Goal: Task Accomplishment & Management: Manage account settings

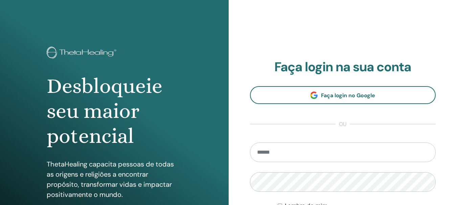
click at [289, 154] on input "email" at bounding box center [343, 153] width 186 height 20
type input "**********"
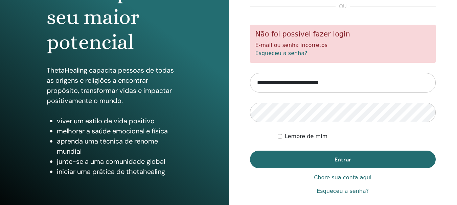
scroll to position [102, 0]
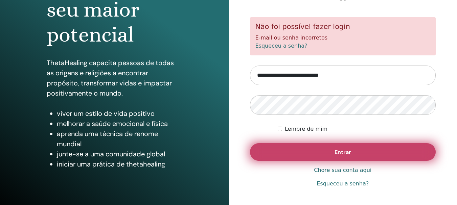
click at [332, 151] on button "Entrar" at bounding box center [343, 152] width 186 height 18
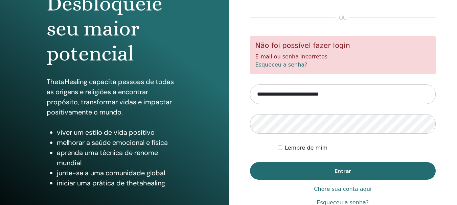
scroll to position [102, 0]
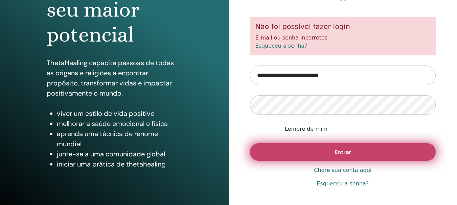
click at [336, 147] on button "Entrar" at bounding box center [343, 152] width 186 height 18
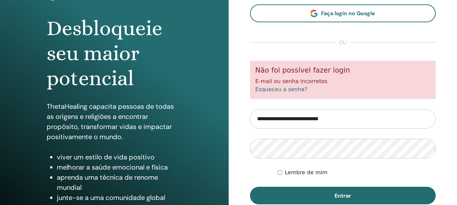
scroll to position [68, 0]
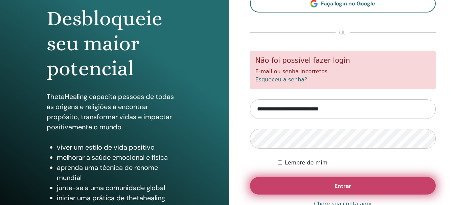
click at [346, 184] on font "Entrar" at bounding box center [343, 186] width 17 height 7
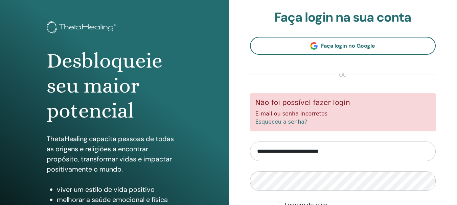
scroll to position [102, 0]
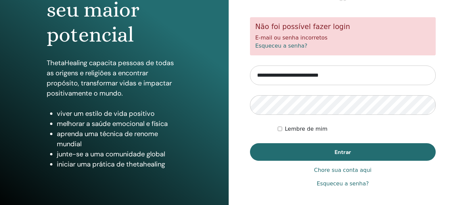
click at [271, 45] on font "Esqueceu a senha?" at bounding box center [281, 46] width 52 height 6
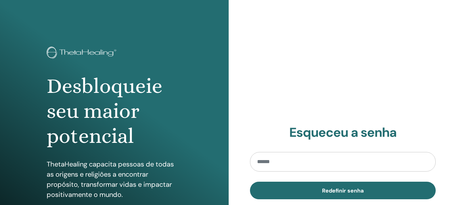
click at [299, 163] on input "email" at bounding box center [343, 162] width 186 height 20
type input "**********"
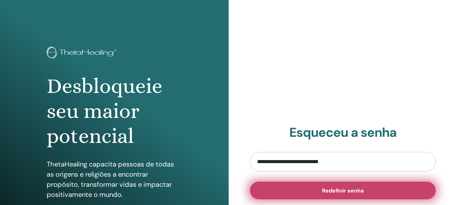
click at [333, 192] on font "Redefinir senha" at bounding box center [343, 190] width 42 height 7
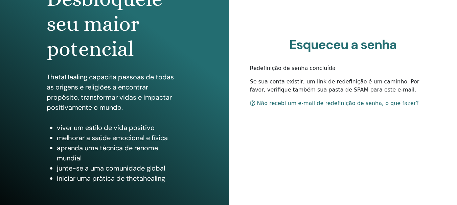
scroll to position [102, 0]
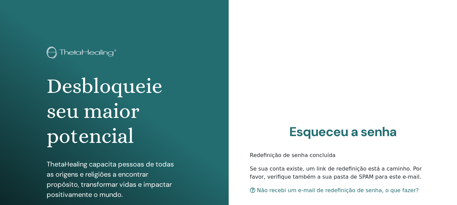
scroll to position [102, 0]
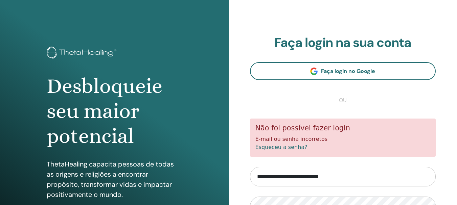
scroll to position [68, 0]
